Goal: Obtain resource: Download file/media

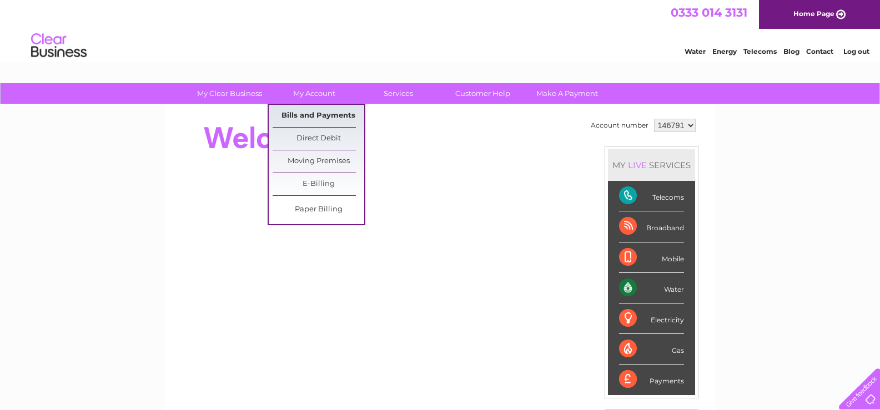
click at [310, 116] on link "Bills and Payments" at bounding box center [319, 116] width 92 height 22
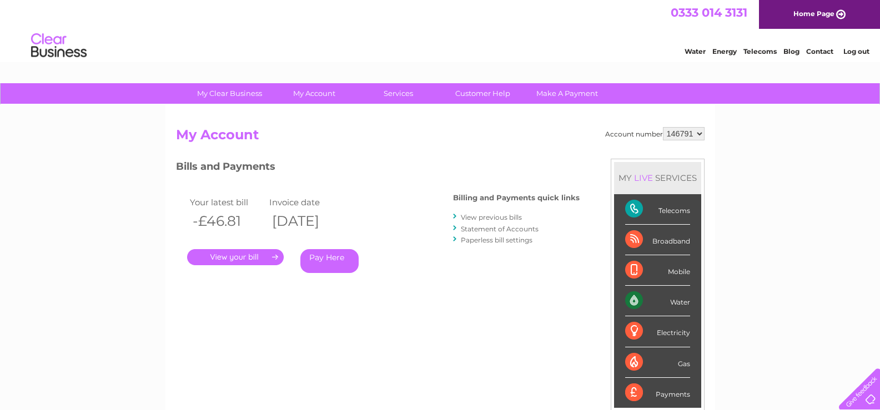
click at [226, 259] on link "." at bounding box center [235, 257] width 97 height 16
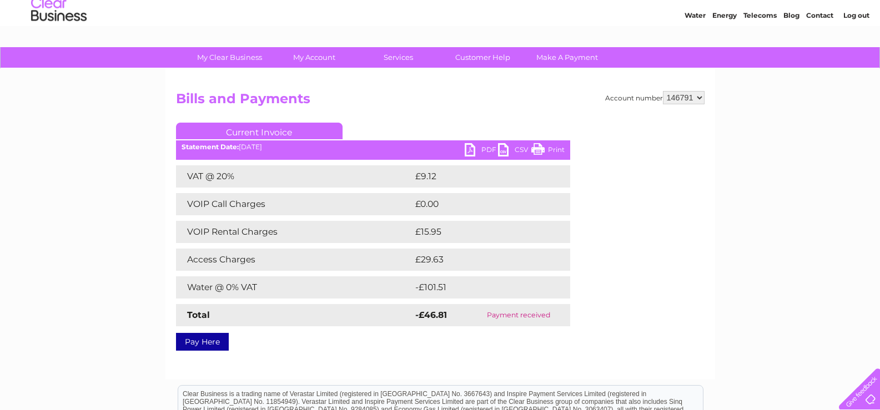
click at [473, 184] on div "Current Invoice PDF CSV Print Statement Date: 11/08/2025" at bounding box center [373, 235] width 394 height 224
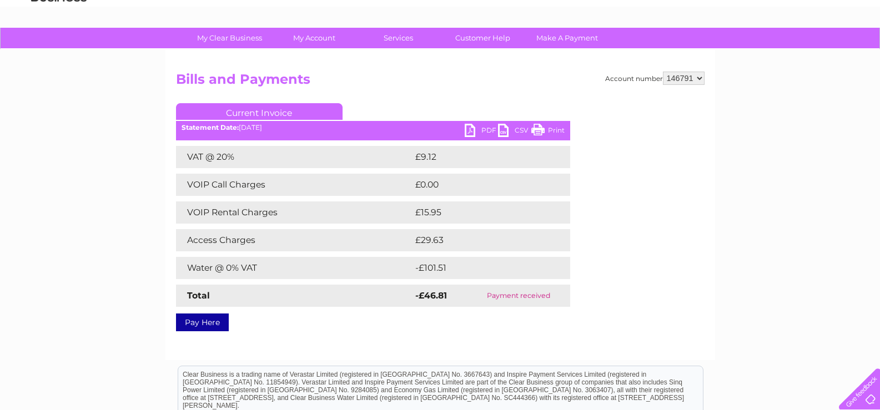
click at [485, 131] on link "PDF" at bounding box center [481, 132] width 33 height 16
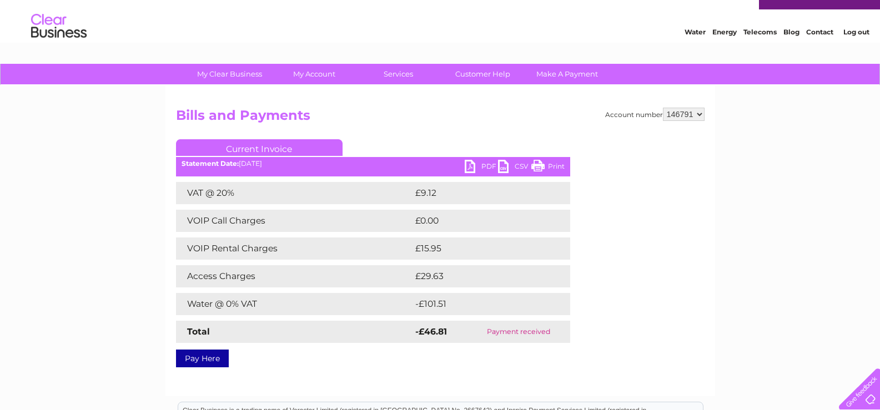
scroll to position [0, 0]
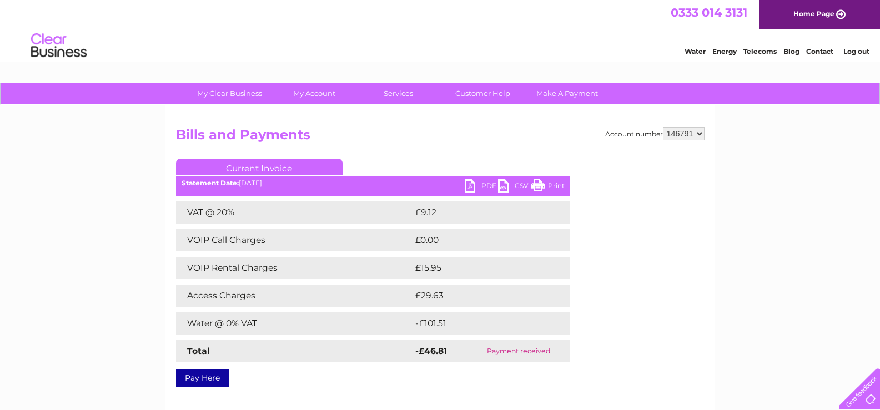
click at [855, 51] on link "Log out" at bounding box center [856, 51] width 26 height 8
